Goal: Navigation & Orientation: Go to known website

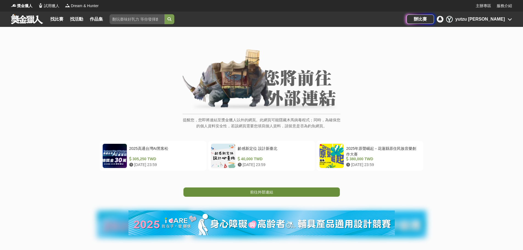
click at [298, 188] on link "前往外部連結" at bounding box center [261, 191] width 156 height 9
click at [258, 193] on span "前往外部連結" at bounding box center [261, 192] width 23 height 4
